Goal: Information Seeking & Learning: Stay updated

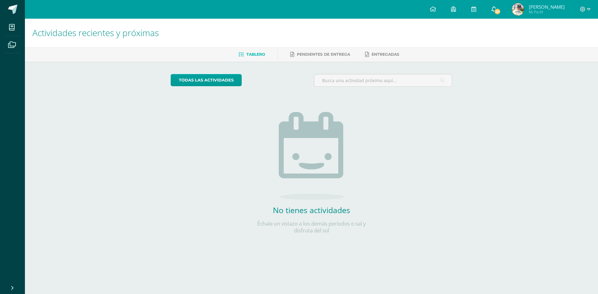
click at [500, 13] on link "20" at bounding box center [494, 9] width 20 height 19
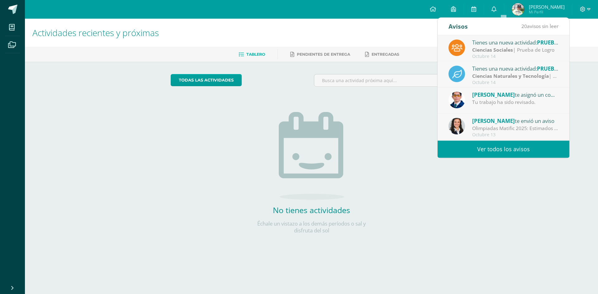
click at [485, 147] on link "Ver todos los avisos" at bounding box center [503, 149] width 132 height 17
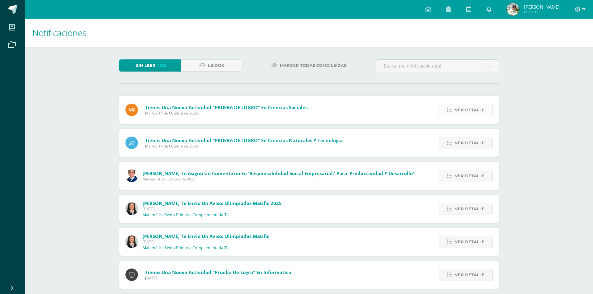
click at [461, 110] on span "Ver detalle" at bounding box center [470, 110] width 30 height 12
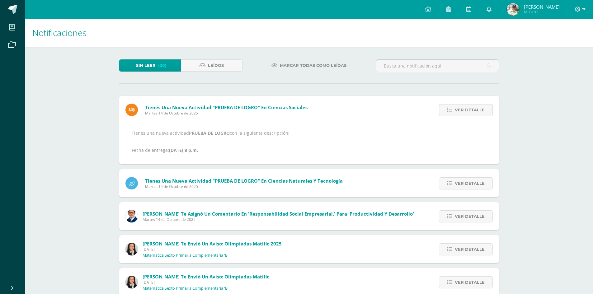
click at [460, 111] on span "Ver detalle" at bounding box center [470, 110] width 30 height 12
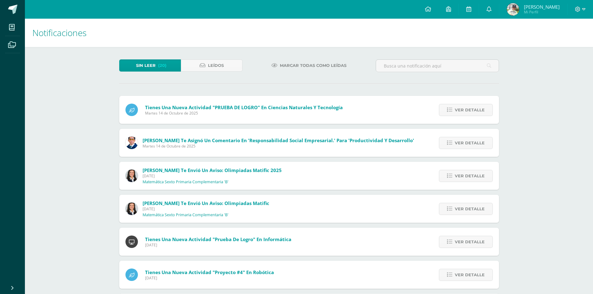
click at [460, 111] on span "Ver detalle" at bounding box center [470, 110] width 30 height 12
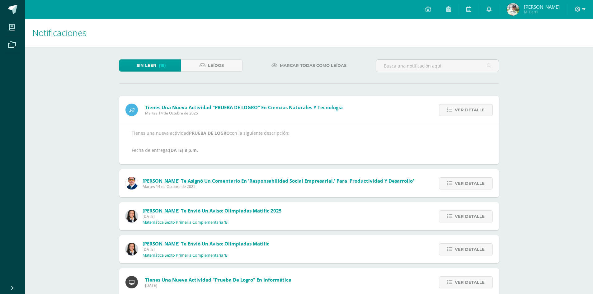
click at [460, 111] on span "Ver detalle" at bounding box center [470, 110] width 30 height 12
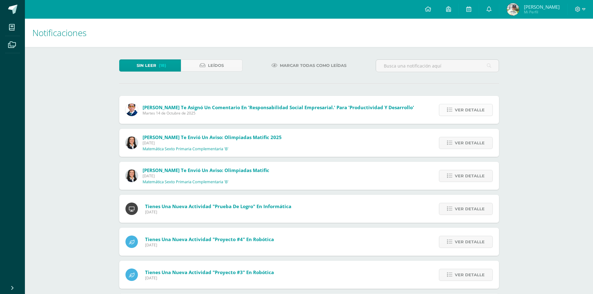
click at [461, 106] on span "Ver detalle" at bounding box center [470, 110] width 30 height 12
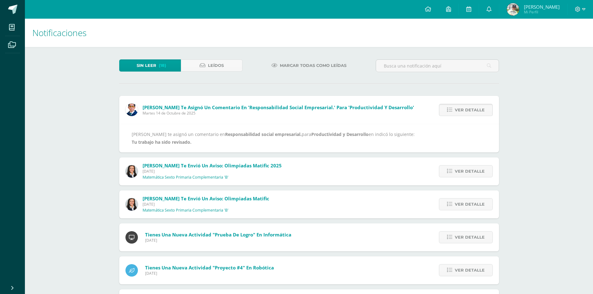
click at [461, 106] on span "Ver detalle" at bounding box center [470, 110] width 30 height 12
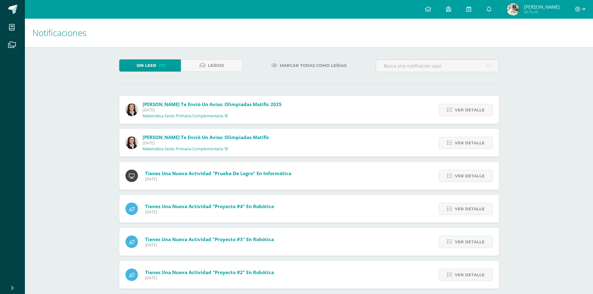
click at [461, 106] on span "Ver detalle" at bounding box center [470, 110] width 30 height 12
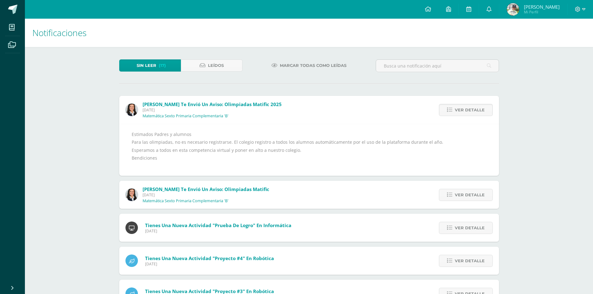
click at [461, 106] on span "Ver detalle" at bounding box center [470, 110] width 30 height 12
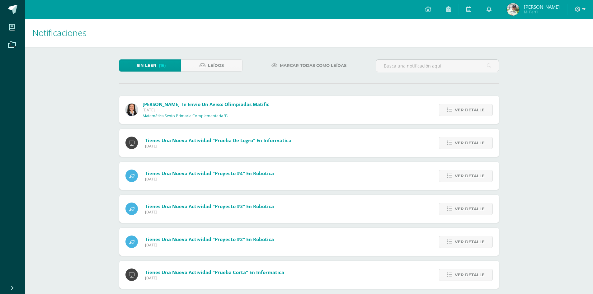
click at [461, 106] on span "Ver detalle" at bounding box center [470, 110] width 30 height 12
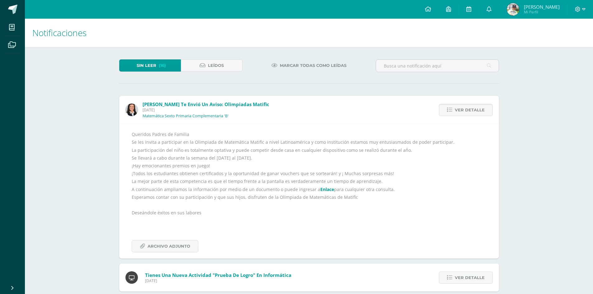
click at [461, 106] on span "Ver detalle" at bounding box center [470, 110] width 30 height 12
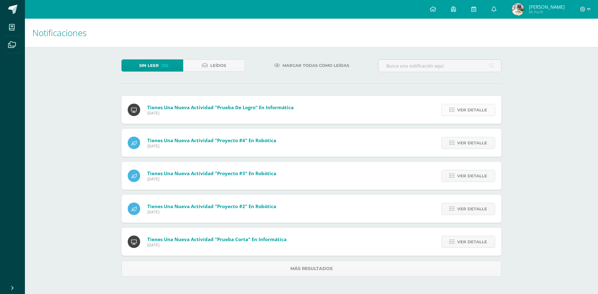
click at [456, 107] on link "Ver detalle" at bounding box center [468, 110] width 54 height 12
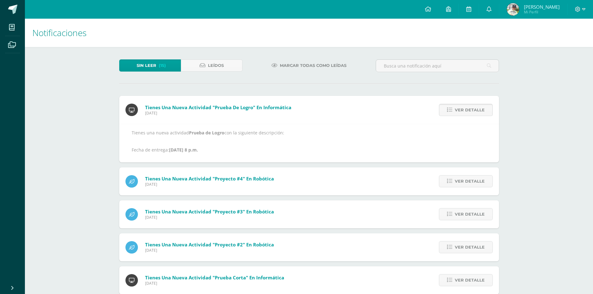
click at [456, 107] on span "Ver detalle" at bounding box center [470, 110] width 30 height 12
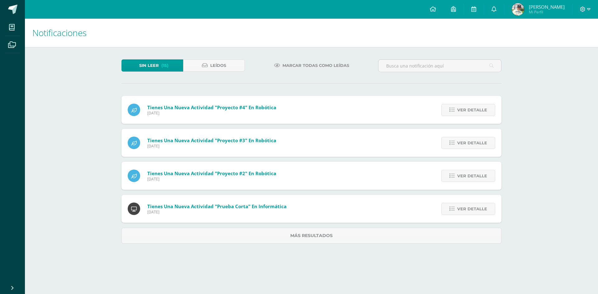
click at [456, 107] on div "Tienes una nueva actividad "Prueba de Logro" En Informática Lunes 13 de Octubre…" at bounding box center [311, 170] width 380 height 148
click at [458, 107] on link "Ver detalle" at bounding box center [468, 110] width 54 height 12
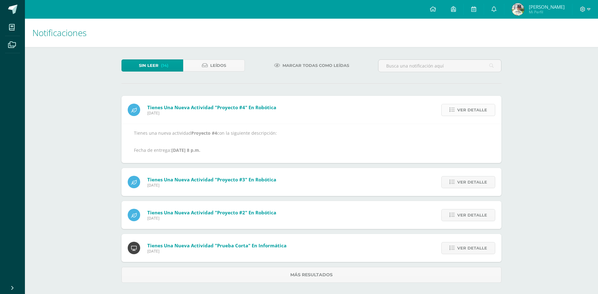
click at [458, 107] on span "Ver detalle" at bounding box center [472, 110] width 30 height 12
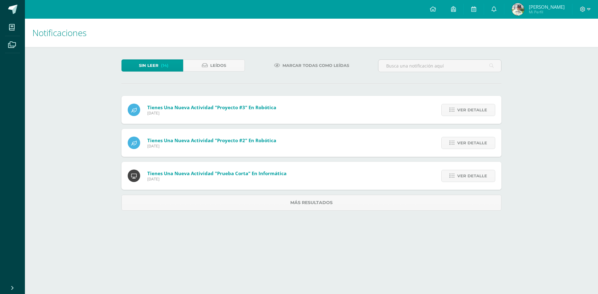
click at [458, 107] on span "Ver detalle" at bounding box center [472, 110] width 30 height 12
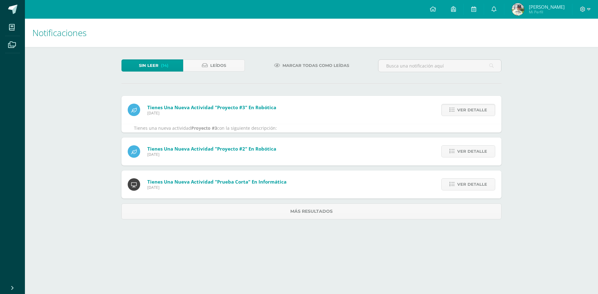
click at [458, 107] on span "Ver detalle" at bounding box center [472, 110] width 30 height 12
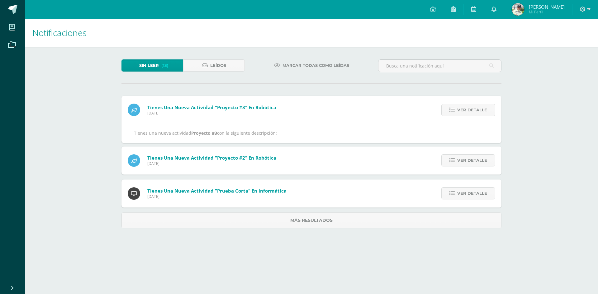
click at [458, 107] on span "Ver detalle" at bounding box center [472, 110] width 30 height 12
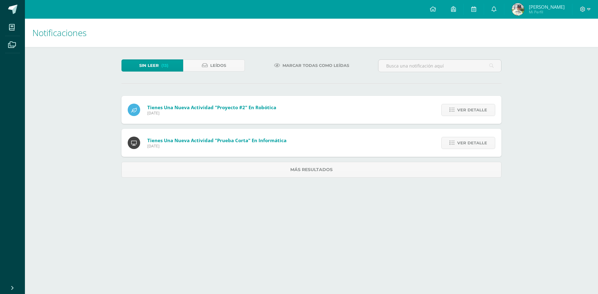
click at [458, 107] on span "Ver detalle" at bounding box center [472, 110] width 30 height 12
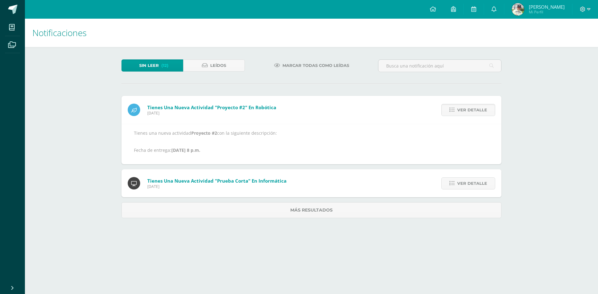
click at [458, 107] on span "Ver detalle" at bounding box center [472, 110] width 30 height 12
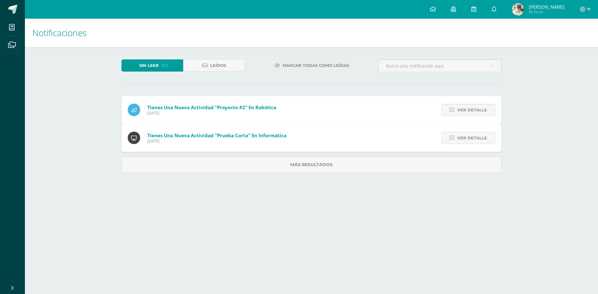
click at [458, 132] on span "Ver detalle" at bounding box center [472, 138] width 30 height 12
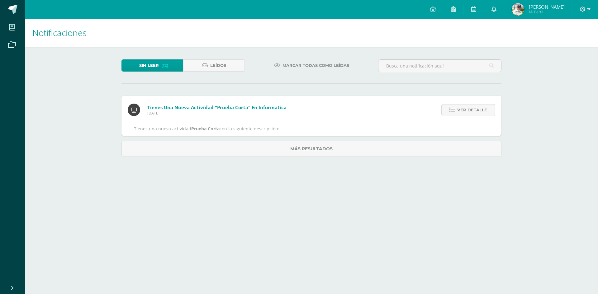
click at [458, 107] on span "Ver detalle" at bounding box center [472, 110] width 30 height 12
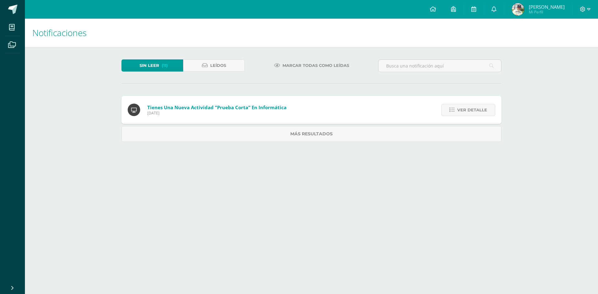
click at [458, 107] on span "Ver detalle" at bounding box center [472, 110] width 30 height 12
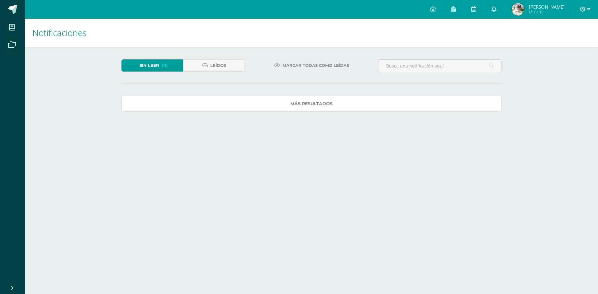
click at [458, 107] on link "Más resultados" at bounding box center [311, 104] width 380 height 16
click at [0, 0] on span at bounding box center [0, 0] width 0 height 0
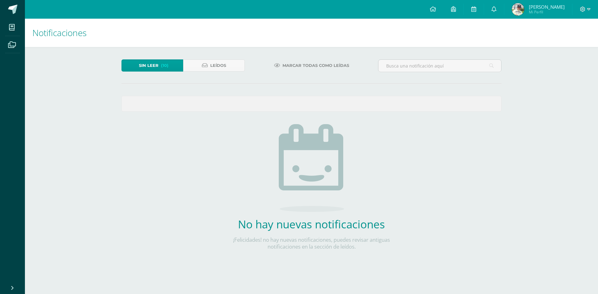
click at [458, 107] on span at bounding box center [311, 103] width 379 height 15
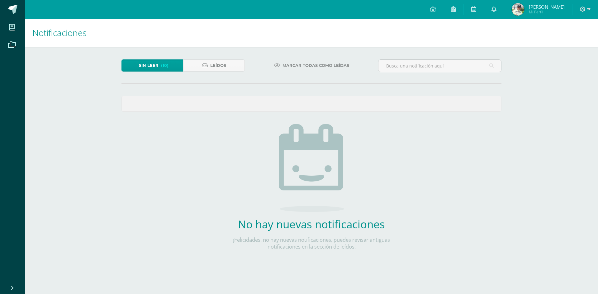
click at [458, 107] on span at bounding box center [311, 103] width 379 height 15
click at [460, 105] on span at bounding box center [311, 103] width 379 height 15
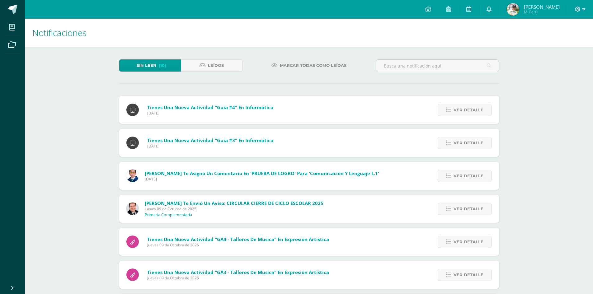
click at [458, 104] on span "Ver detalle" at bounding box center [468, 110] width 30 height 12
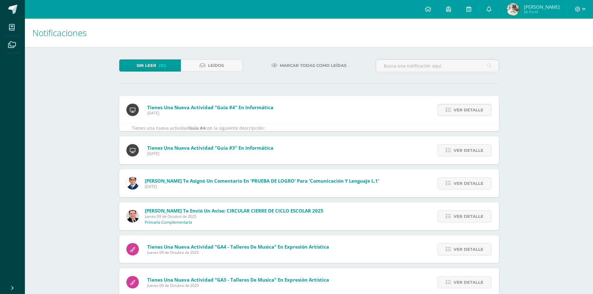
click at [458, 104] on span "Ver detalle" at bounding box center [468, 110] width 30 height 12
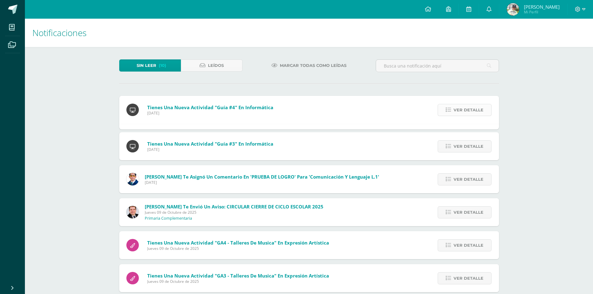
click at [458, 104] on span "Ver detalle" at bounding box center [468, 110] width 30 height 12
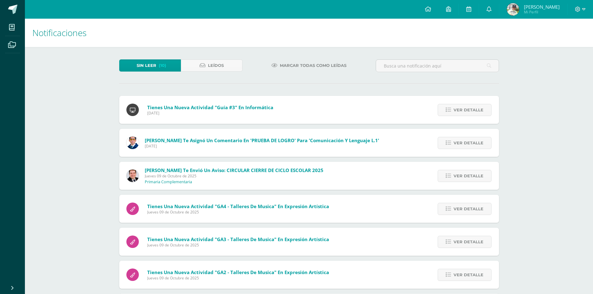
click at [458, 104] on span "Ver detalle" at bounding box center [468, 110] width 30 height 12
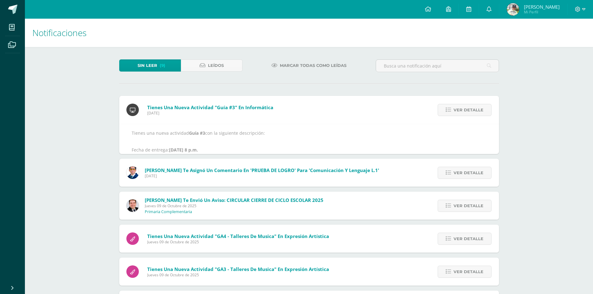
click at [458, 104] on span "Ver detalle" at bounding box center [468, 110] width 30 height 12
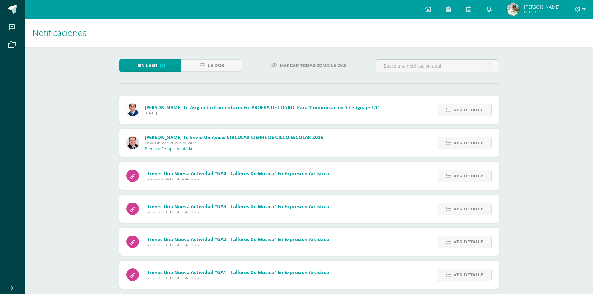
click at [458, 104] on span "Ver detalle" at bounding box center [468, 110] width 30 height 12
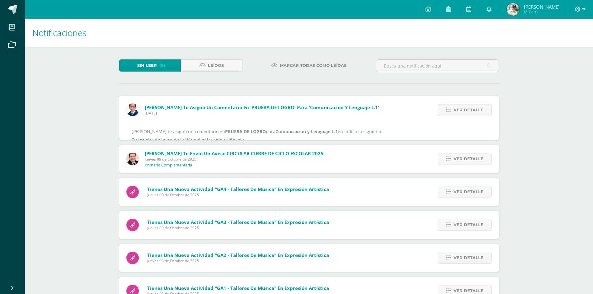
click at [458, 104] on span "Ver detalle" at bounding box center [468, 110] width 30 height 12
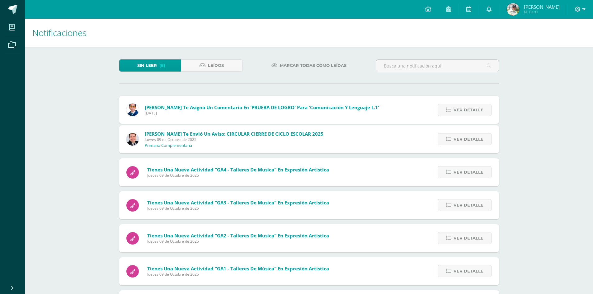
click at [458, 104] on span "Ver detalle" at bounding box center [468, 110] width 30 height 12
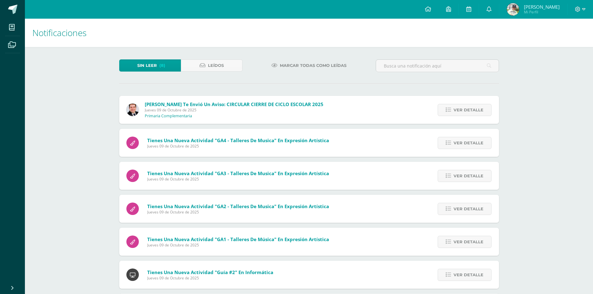
click at [458, 104] on span "Ver detalle" at bounding box center [468, 110] width 30 height 12
click at [458, 105] on span "Ver detalle" at bounding box center [468, 110] width 30 height 12
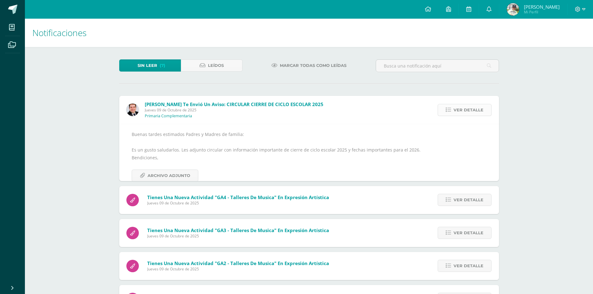
click at [458, 105] on span "Ver detalle" at bounding box center [468, 110] width 30 height 12
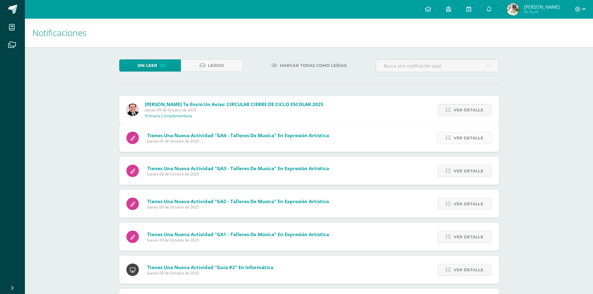
click at [459, 132] on span "Ver detalle" at bounding box center [468, 138] width 30 height 12
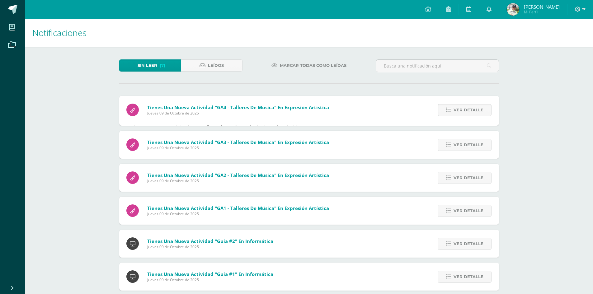
click at [459, 103] on div "Ver detalle" at bounding box center [463, 110] width 71 height 28
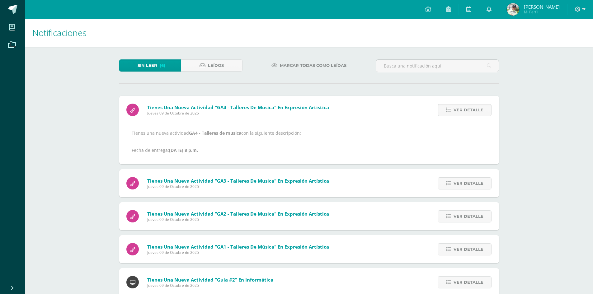
drag, startPoint x: 459, startPoint y: 103, endPoint x: 460, endPoint y: 100, distance: 3.8
click at [460, 103] on div "Ver detalle" at bounding box center [463, 110] width 71 height 28
click at [460, 100] on div "Ver detalle" at bounding box center [463, 110] width 71 height 28
click at [458, 105] on span "Ver detalle" at bounding box center [468, 110] width 30 height 12
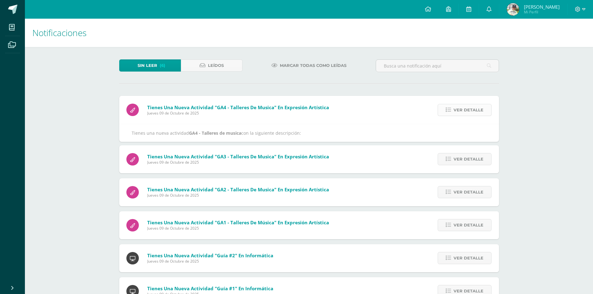
click at [458, 105] on span "Ver detalle" at bounding box center [468, 110] width 30 height 12
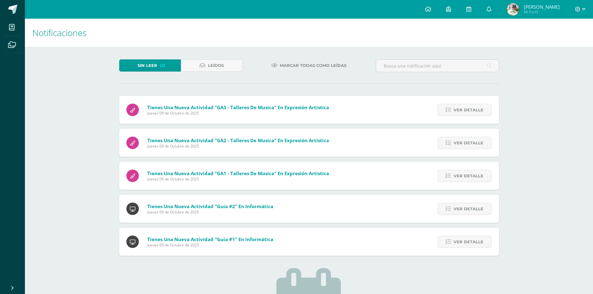
click at [458, 105] on div "Tienes una nueva actividad "GA4 - Talleres de musica" En Expresión Artística Ju…" at bounding box center [309, 176] width 380 height 160
click at [458, 105] on span "Ver detalle" at bounding box center [468, 110] width 30 height 12
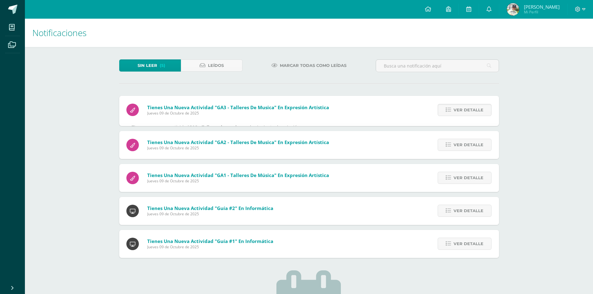
click at [458, 105] on span "Ver detalle" at bounding box center [468, 110] width 30 height 12
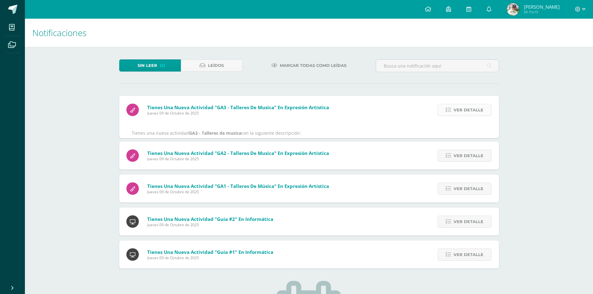
click at [457, 105] on span "Ver detalle" at bounding box center [468, 110] width 30 height 12
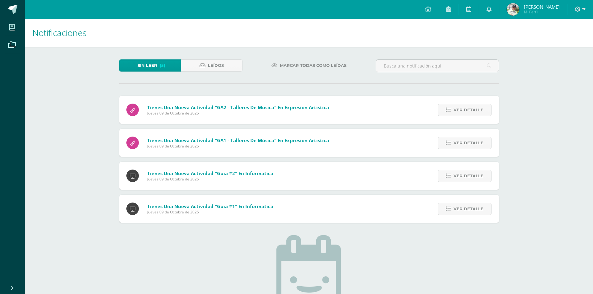
click at [457, 105] on span "Ver detalle" at bounding box center [468, 110] width 30 height 12
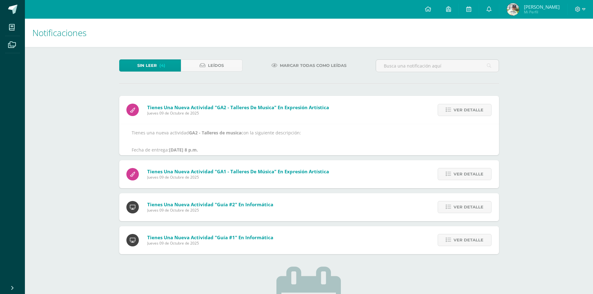
click at [457, 105] on span "Ver detalle" at bounding box center [468, 110] width 30 height 12
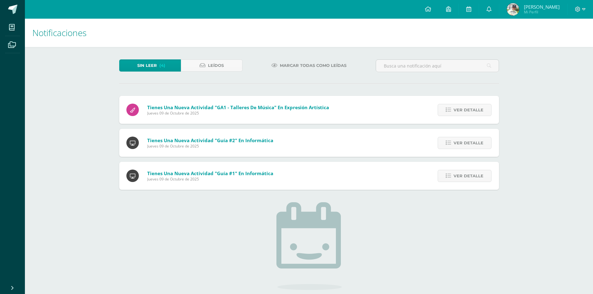
click at [457, 105] on span "Ver detalle" at bounding box center [468, 110] width 30 height 12
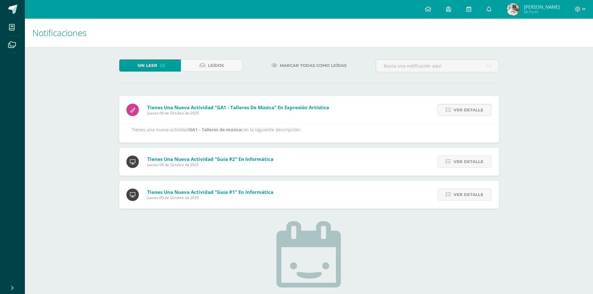
click at [457, 105] on span "Ver detalle" at bounding box center [468, 110] width 30 height 12
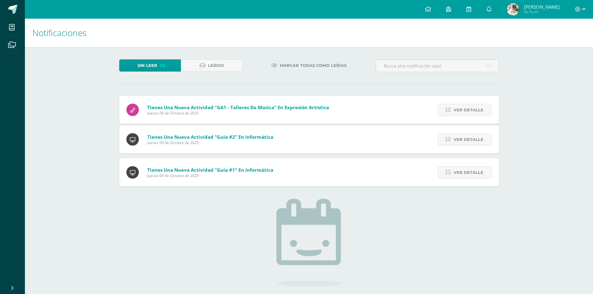
click at [457, 105] on span "Ver detalle" at bounding box center [468, 110] width 30 height 12
click at [457, 134] on span "Ver detalle" at bounding box center [468, 140] width 30 height 12
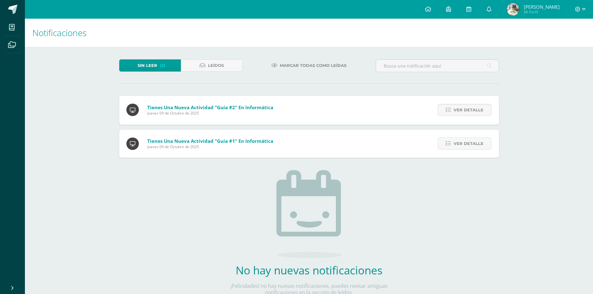
click at [457, 105] on span "Ver detalle" at bounding box center [468, 110] width 30 height 12
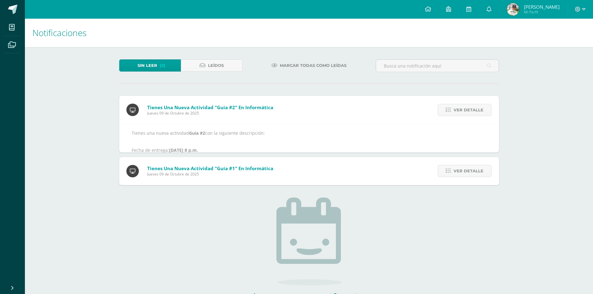
click at [457, 105] on span "Ver detalle" at bounding box center [468, 110] width 30 height 12
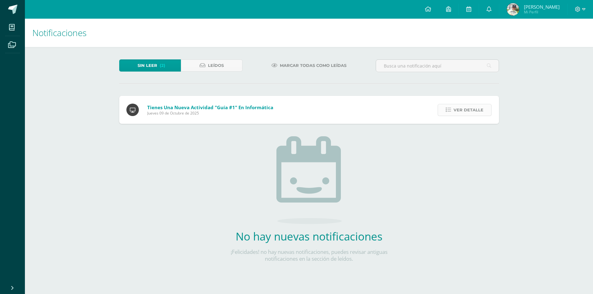
click at [457, 106] on span "Ver detalle" at bounding box center [468, 110] width 30 height 12
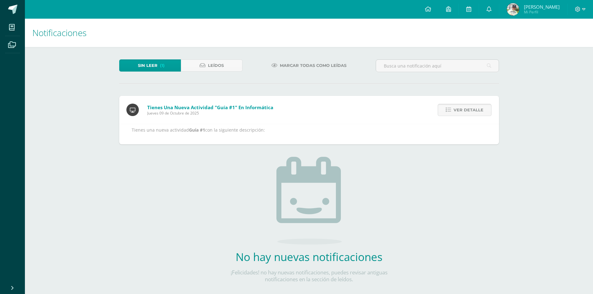
click at [457, 107] on span "Ver detalle" at bounding box center [468, 110] width 30 height 12
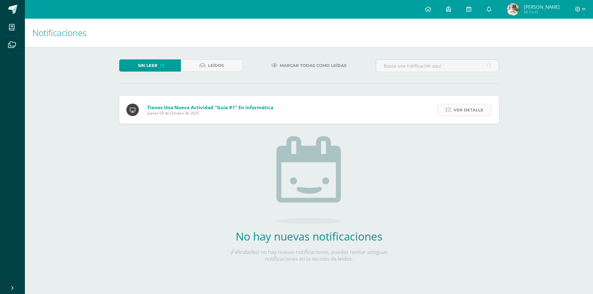
click at [457, 107] on span "Ver detalle" at bounding box center [468, 110] width 30 height 12
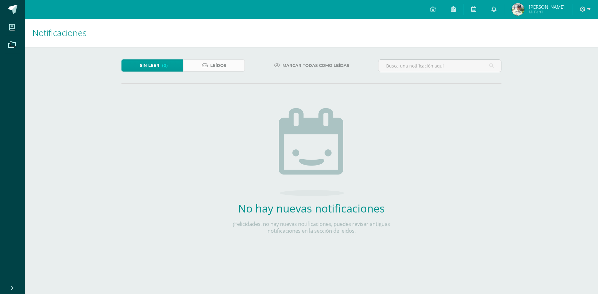
click at [236, 65] on link "Leídos" at bounding box center [214, 65] width 62 height 12
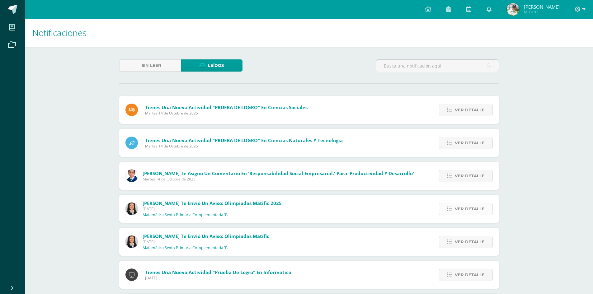
click at [465, 210] on span "Ver detalle" at bounding box center [470, 209] width 30 height 12
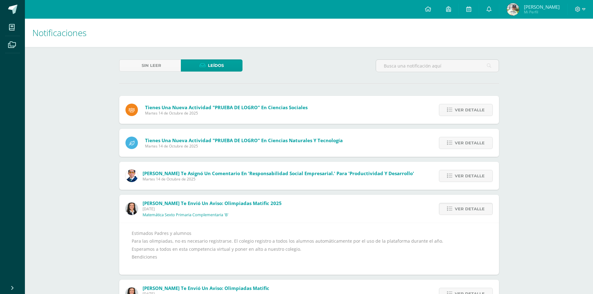
scroll to position [31, 0]
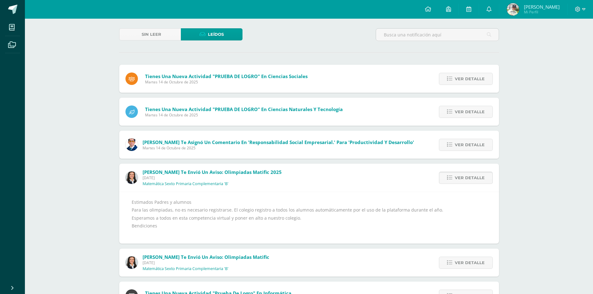
click at [470, 178] on span "Ver detalle" at bounding box center [470, 178] width 30 height 12
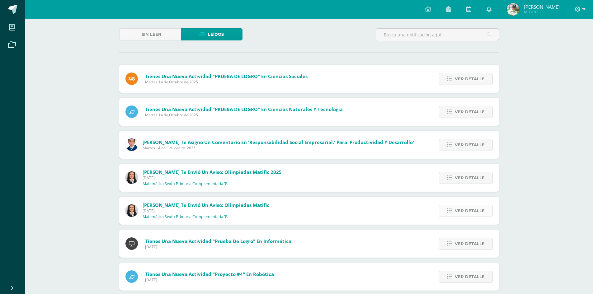
click at [455, 214] on link "Ver detalle" at bounding box center [466, 211] width 54 height 12
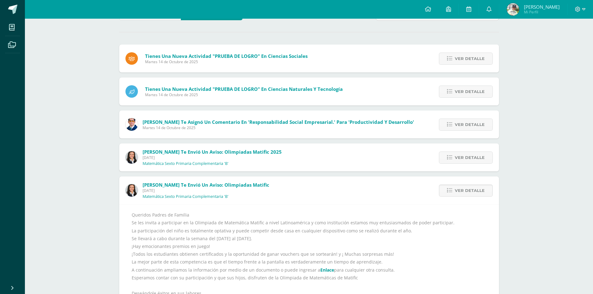
scroll to position [62, 0]
